Goal: Information Seeking & Learning: Learn about a topic

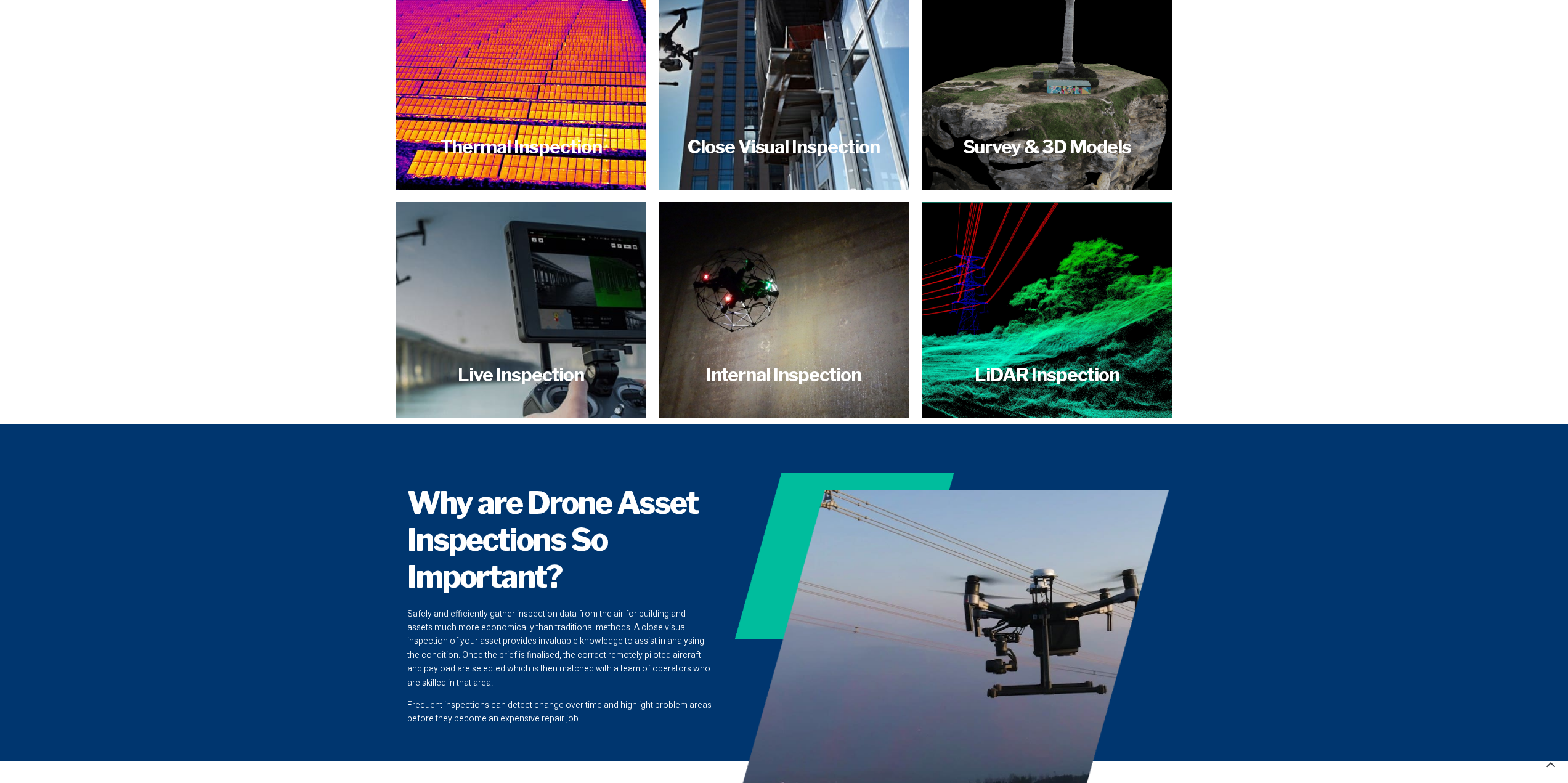
scroll to position [2527, 0]
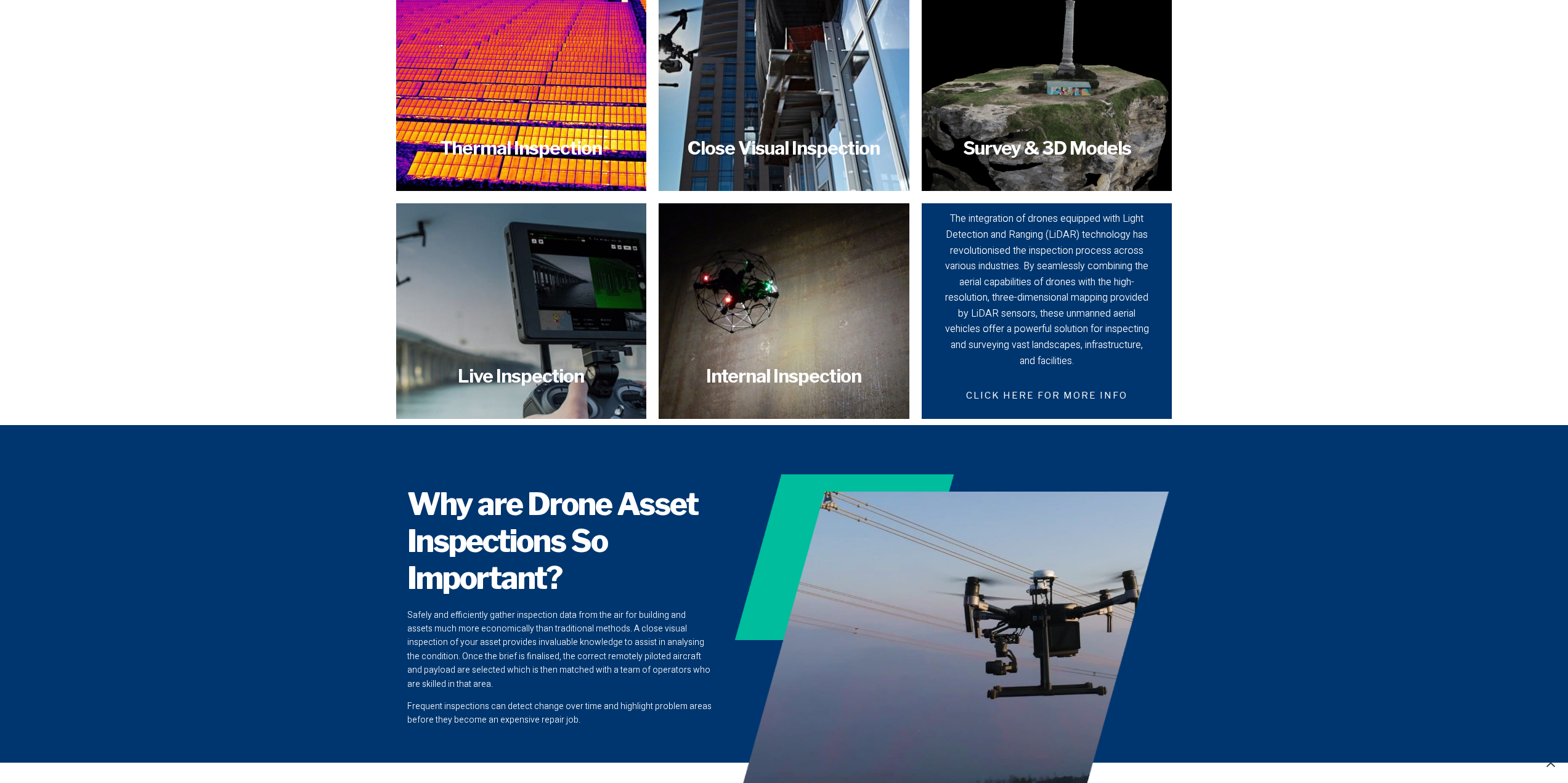
click at [1101, 326] on div "The integration of drones equipped with Light Detection and Ranging (LiDAR) tec…" at bounding box center [1046, 290] width 207 height 157
click at [1040, 382] on span "CLICK HERE FOR MORE INFO" at bounding box center [1046, 396] width 191 height 29
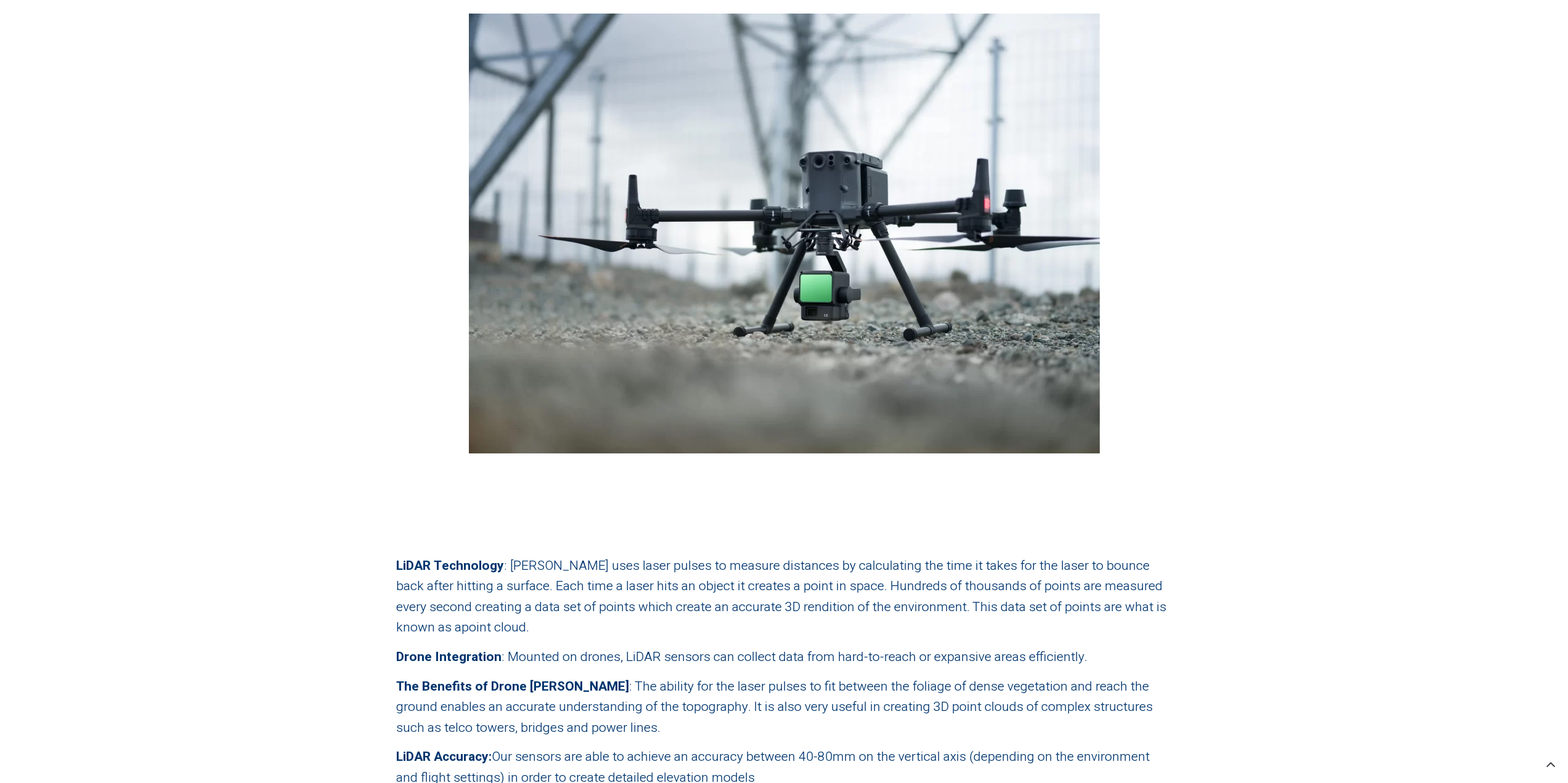
scroll to position [308, 0]
